Goal: Task Accomplishment & Management: Manage account settings

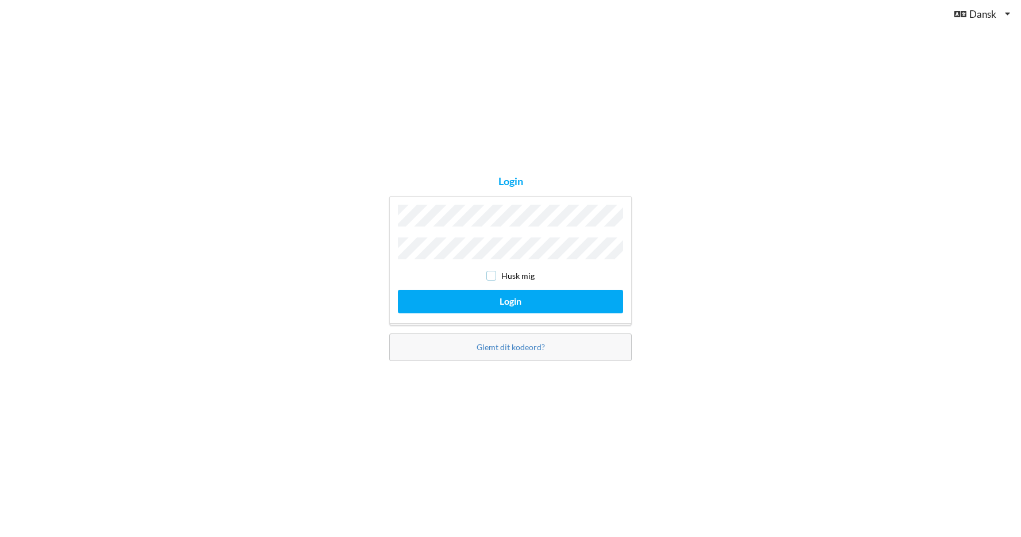
click at [494, 275] on input "checkbox" at bounding box center [491, 276] width 10 height 10
click at [500, 298] on button "Login" at bounding box center [510, 302] width 225 height 24
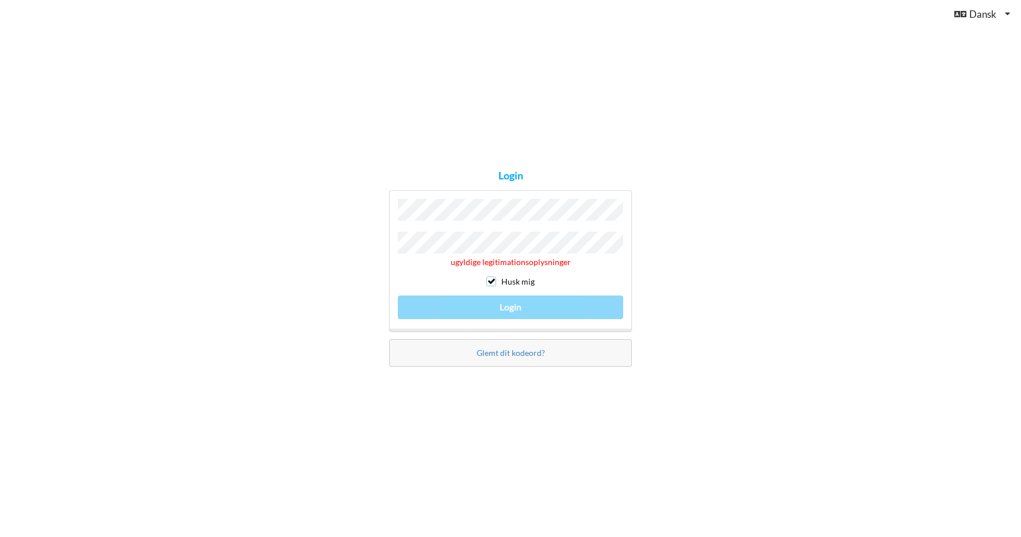
click at [496, 283] on input "checkbox" at bounding box center [491, 282] width 10 height 10
checkbox input "false"
click at [506, 302] on div "ugyldige legitimationsoplysninger Husk mig Login" at bounding box center [510, 260] width 243 height 141
click at [515, 350] on link "Glemt dit kodeord?" at bounding box center [511, 353] width 68 height 10
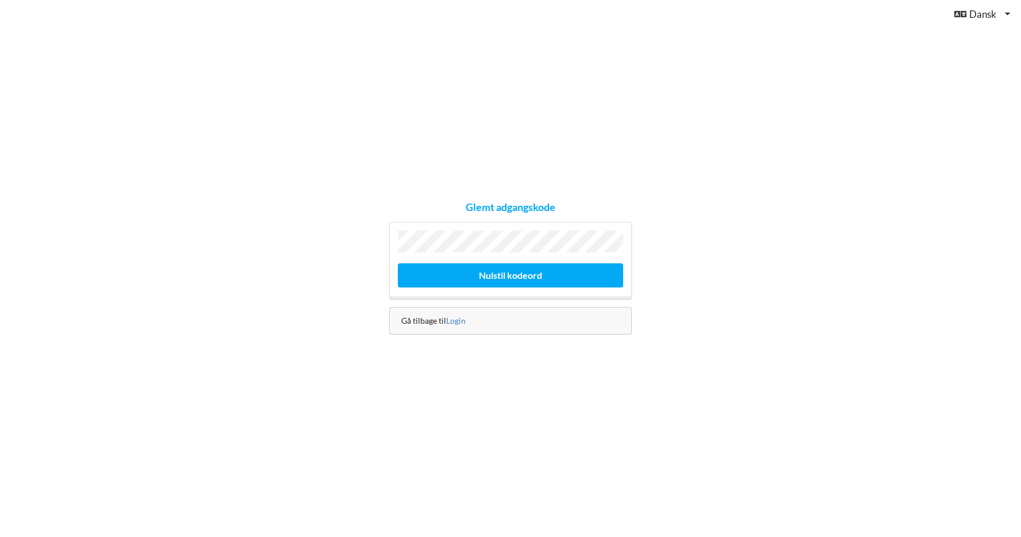
click at [470, 231] on div "Nulstil kodeord" at bounding box center [510, 260] width 243 height 77
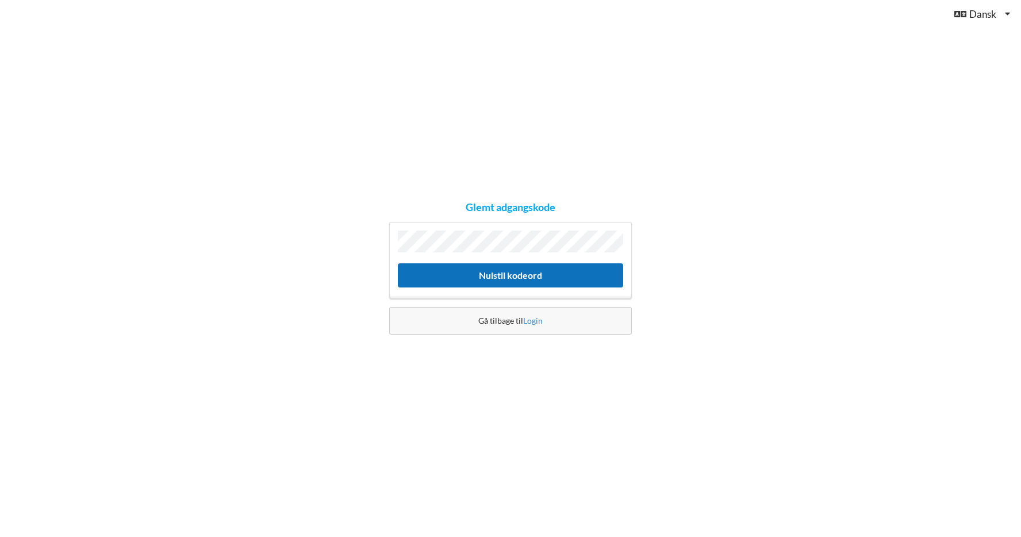
click at [504, 269] on button "Nulstil kodeord" at bounding box center [510, 275] width 225 height 24
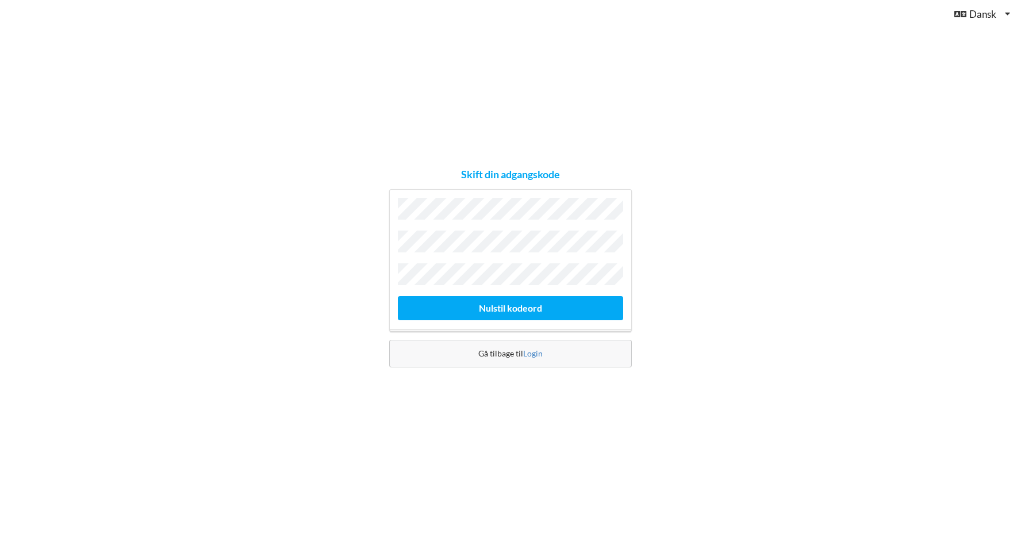
click at [684, 248] on div "Skift din adgangskode [GEOGRAPHIC_DATA] kodeord Gå tilbage til [GEOGRAPHIC_DATA]" at bounding box center [510, 268] width 1021 height 537
click at [526, 310] on button "Nulstil kodeord" at bounding box center [510, 308] width 225 height 24
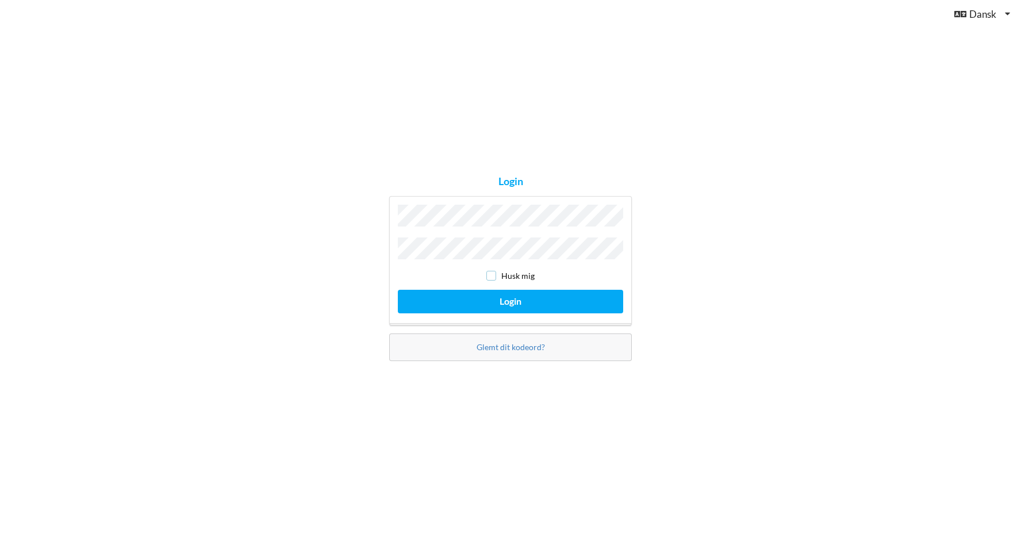
click at [494, 274] on input "checkbox" at bounding box center [491, 276] width 10 height 10
checkbox input "true"
click at [509, 300] on button "Login" at bounding box center [510, 302] width 225 height 24
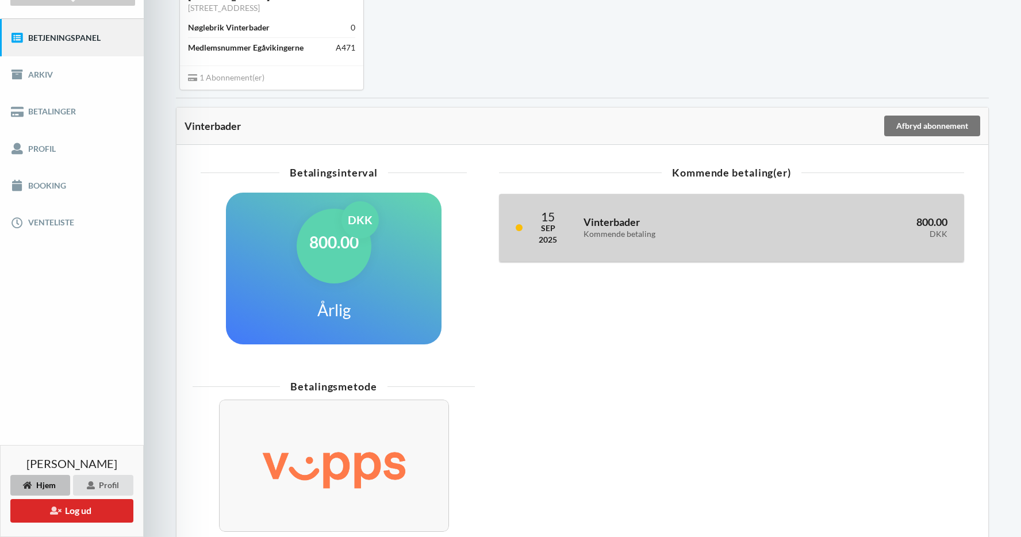
scroll to position [86, 0]
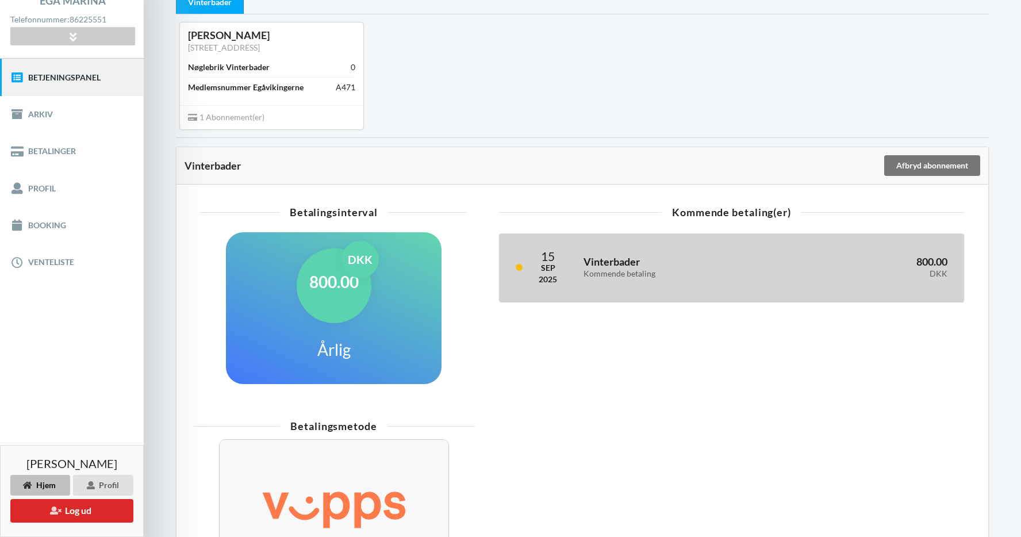
click at [581, 244] on div "15 Sep 2025 Vinterbader Kommende betaling 800.00 DKK" at bounding box center [732, 267] width 464 height 67
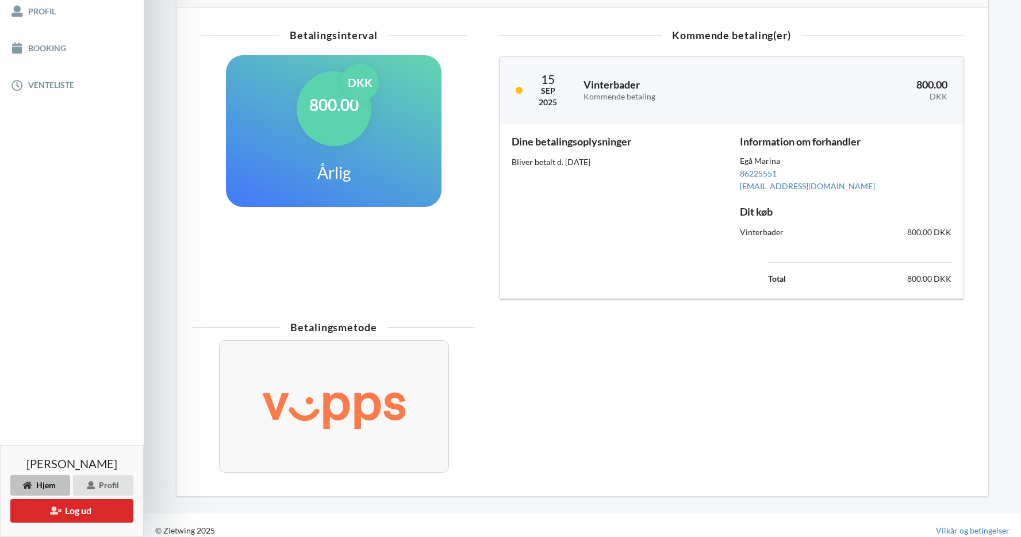
scroll to position [273, 0]
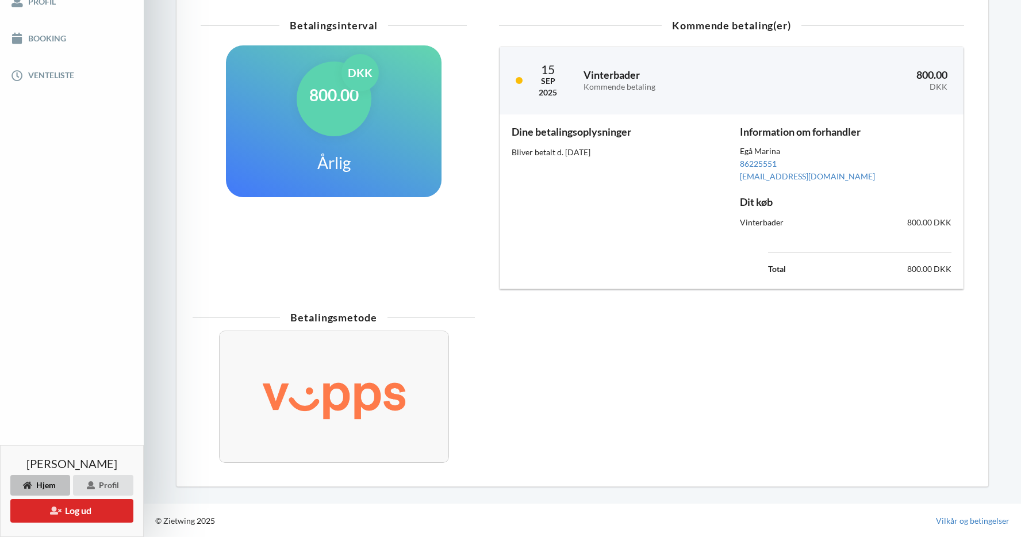
click at [504, 400] on div "Betalingsmetode" at bounding box center [583, 392] width 796 height 172
